Goal: Navigation & Orientation: Find specific page/section

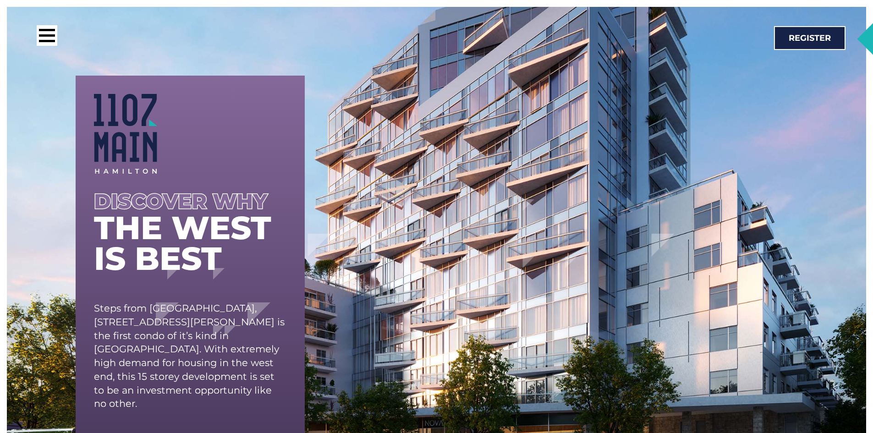
scroll to position [2503, 0]
click at [45, 32] on div at bounding box center [47, 35] width 21 height 21
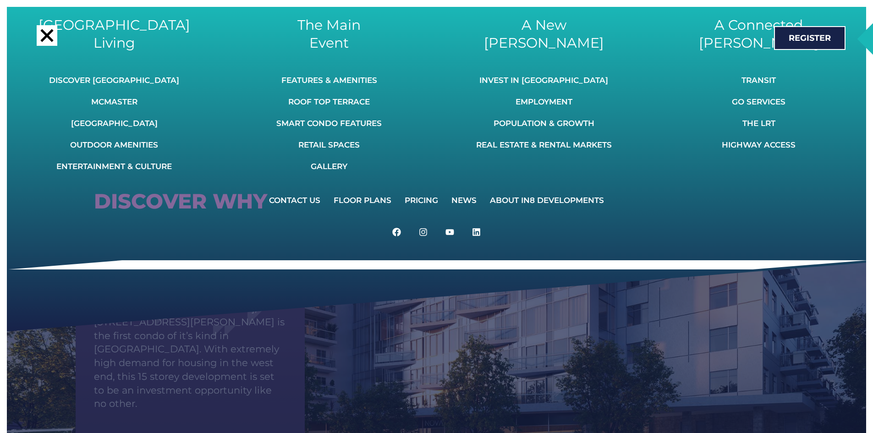
click at [46, 35] on div at bounding box center [46, 35] width 13 height 13
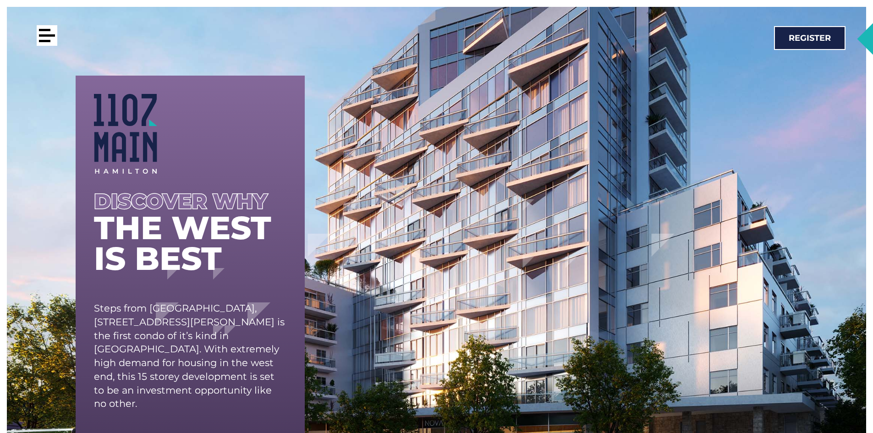
click at [46, 35] on div at bounding box center [47, 35] width 16 height 2
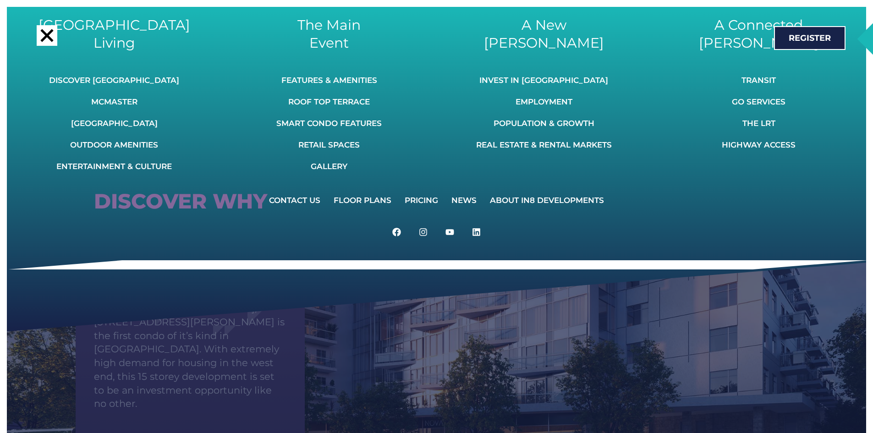
click at [46, 35] on div at bounding box center [46, 35] width 13 height 13
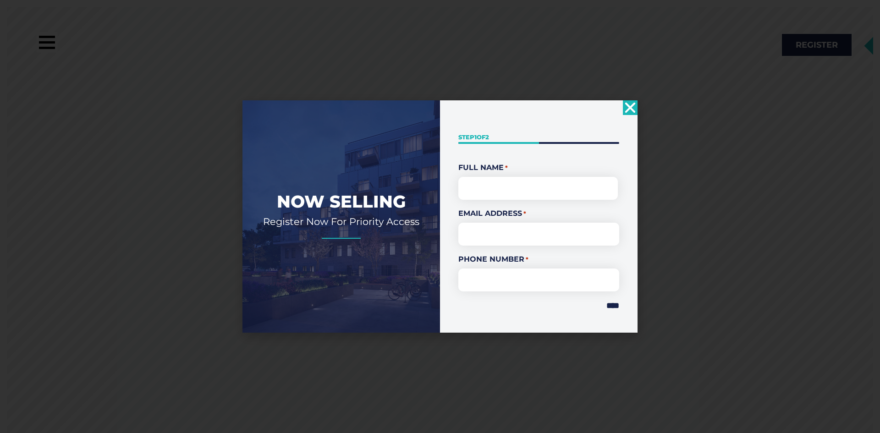
click at [633, 105] on use "Close" at bounding box center [630, 107] width 11 height 11
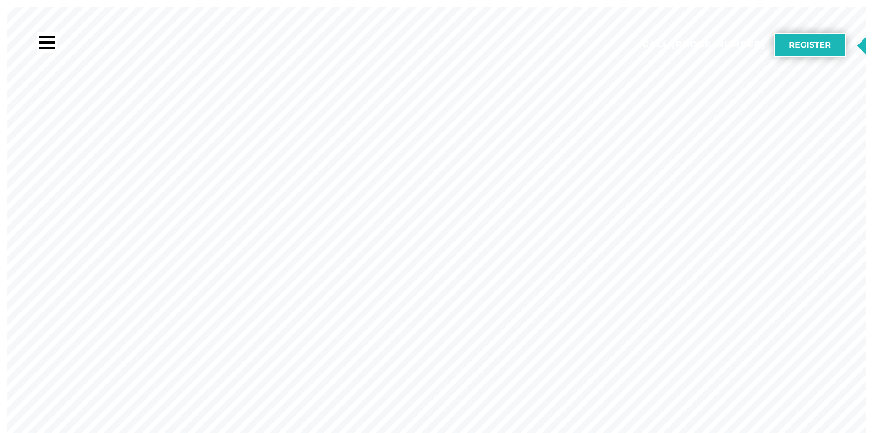
click at [786, 45] on link "Register" at bounding box center [810, 45] width 72 height 24
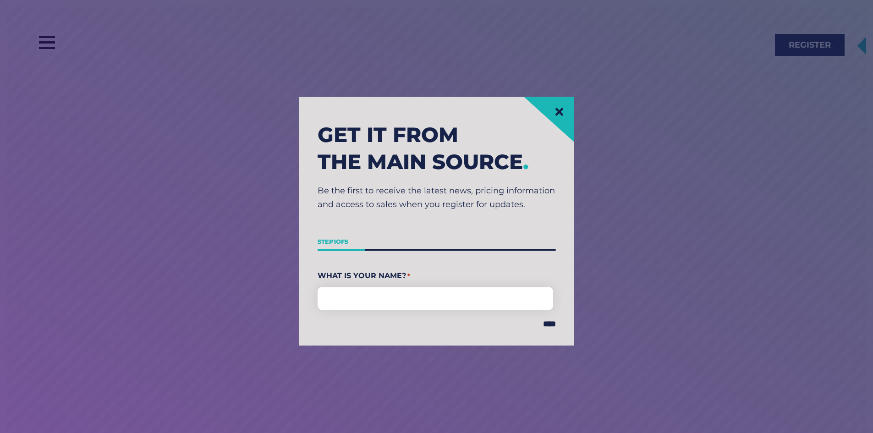
click at [554, 109] on link at bounding box center [559, 111] width 11 height 11
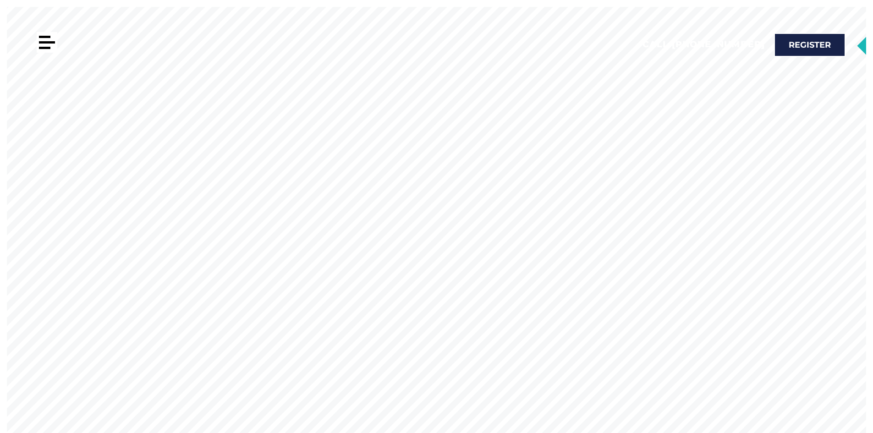
click at [44, 36] on div at bounding box center [44, 37] width 11 height 2
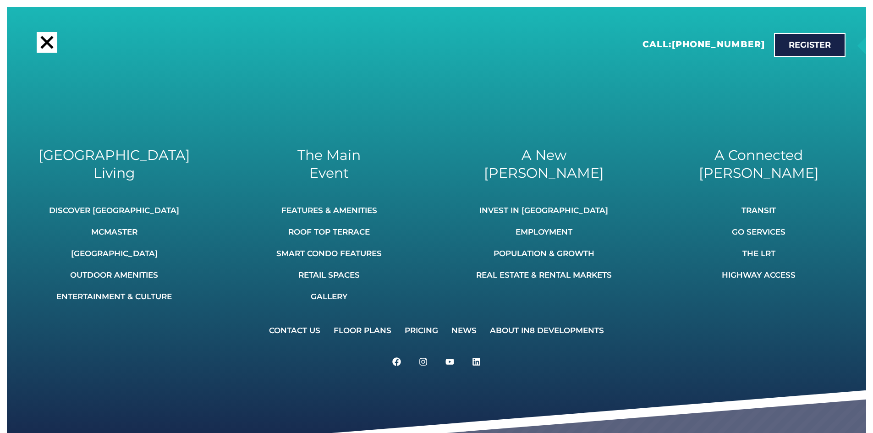
click at [48, 38] on div at bounding box center [47, 42] width 21 height 21
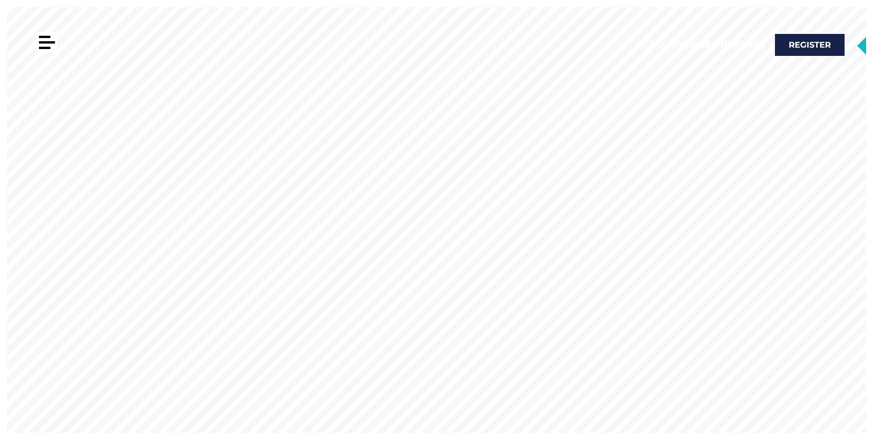
click at [48, 38] on div at bounding box center [44, 37] width 11 height 2
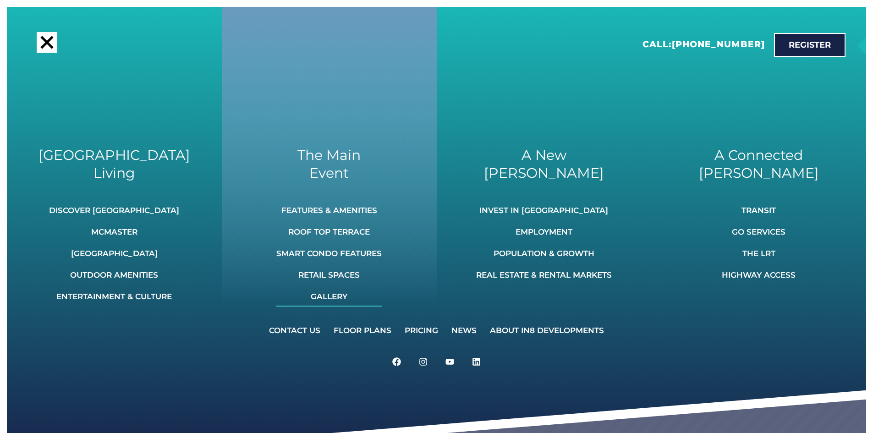
click at [341, 298] on link "Gallery" at bounding box center [328, 297] width 105 height 20
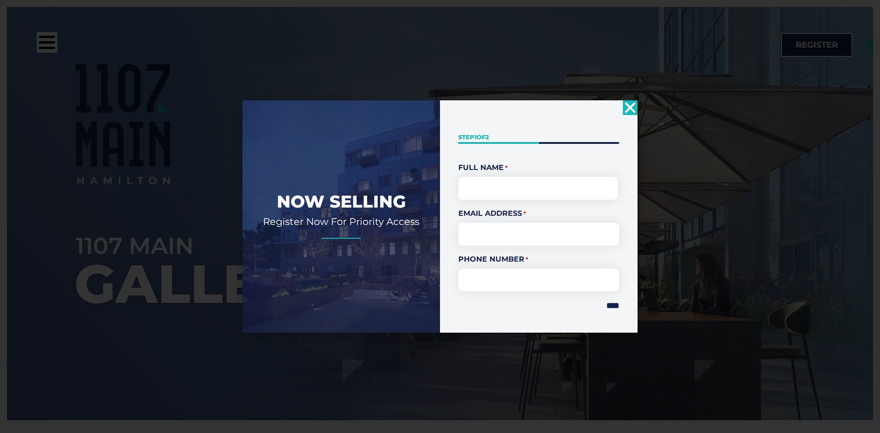
click at [624, 103] on icon "Close" at bounding box center [630, 107] width 15 height 15
